Goal: Obtain resource: Obtain resource

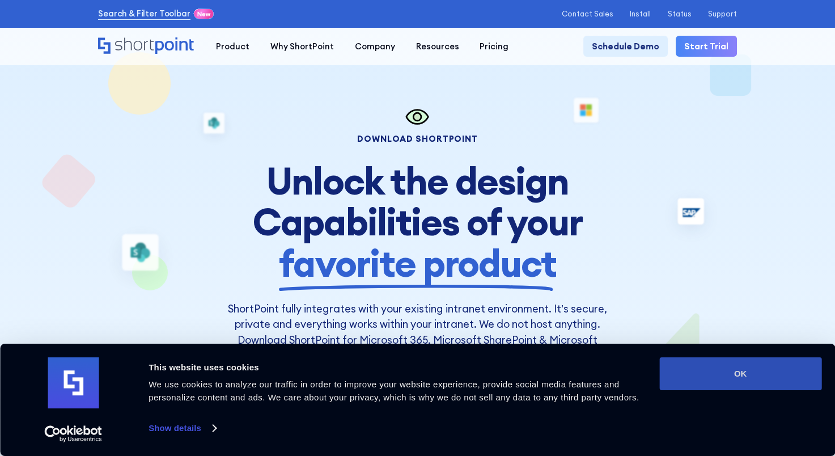
click at [737, 378] on button "OK" at bounding box center [740, 373] width 162 height 33
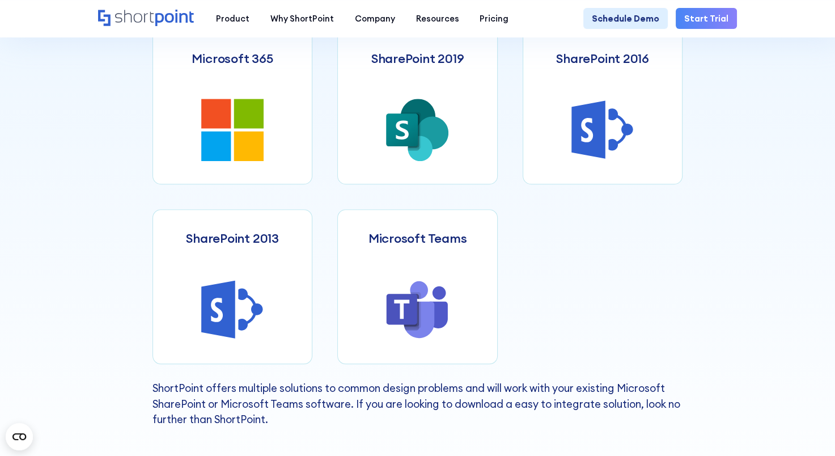
scroll to position [397, 0]
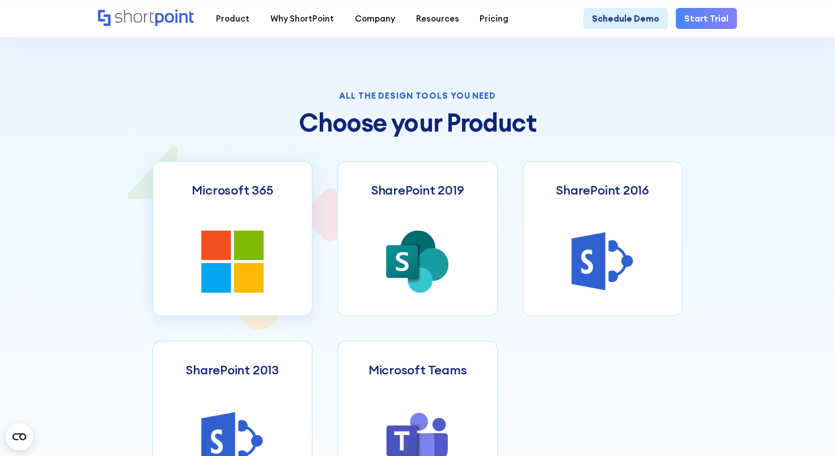
click at [220, 219] on link "Microsoft 365" at bounding box center [233, 238] width 160 height 155
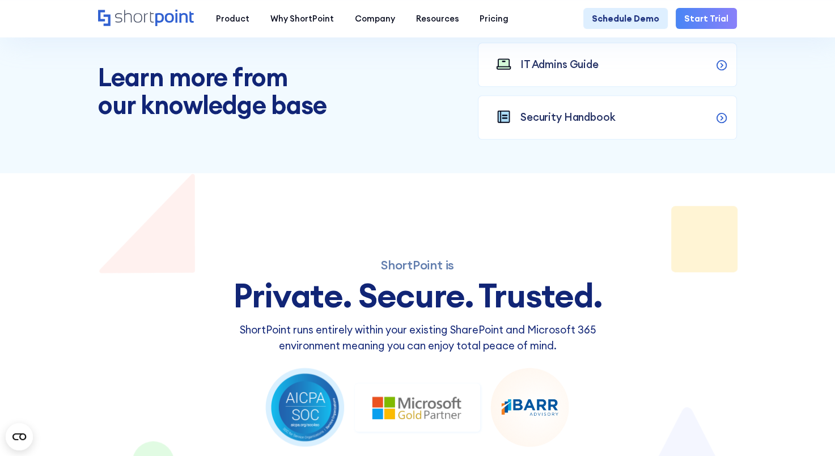
scroll to position [1021, 0]
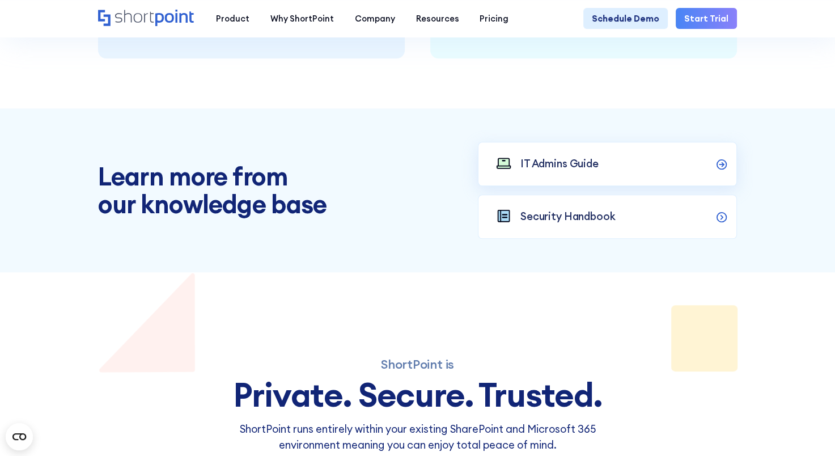
click at [551, 184] on link "IT Admins Guide" at bounding box center [607, 164] width 259 height 44
